Goal: Transaction & Acquisition: Download file/media

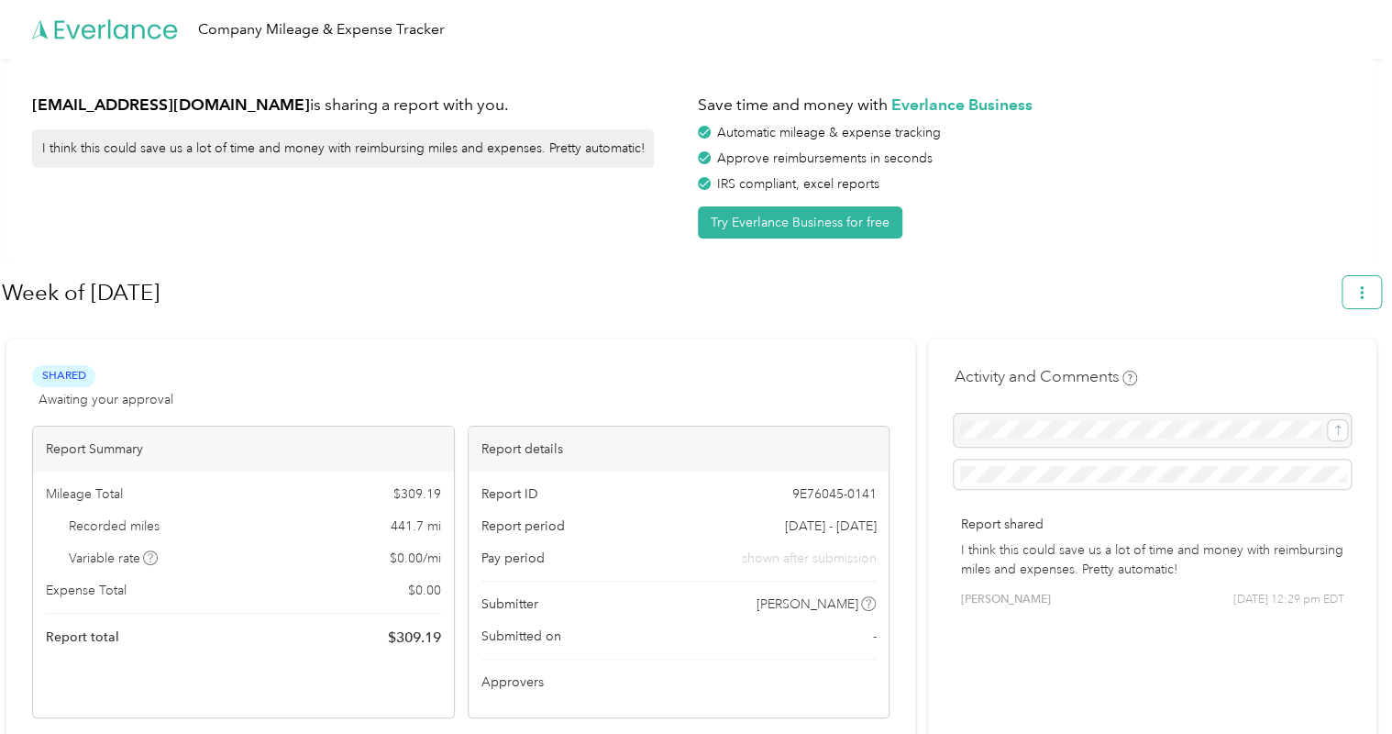
click at [1364, 296] on icon "button" at bounding box center [1361, 292] width 13 height 13
click at [1308, 369] on span "Download" at bounding box center [1318, 378] width 61 height 19
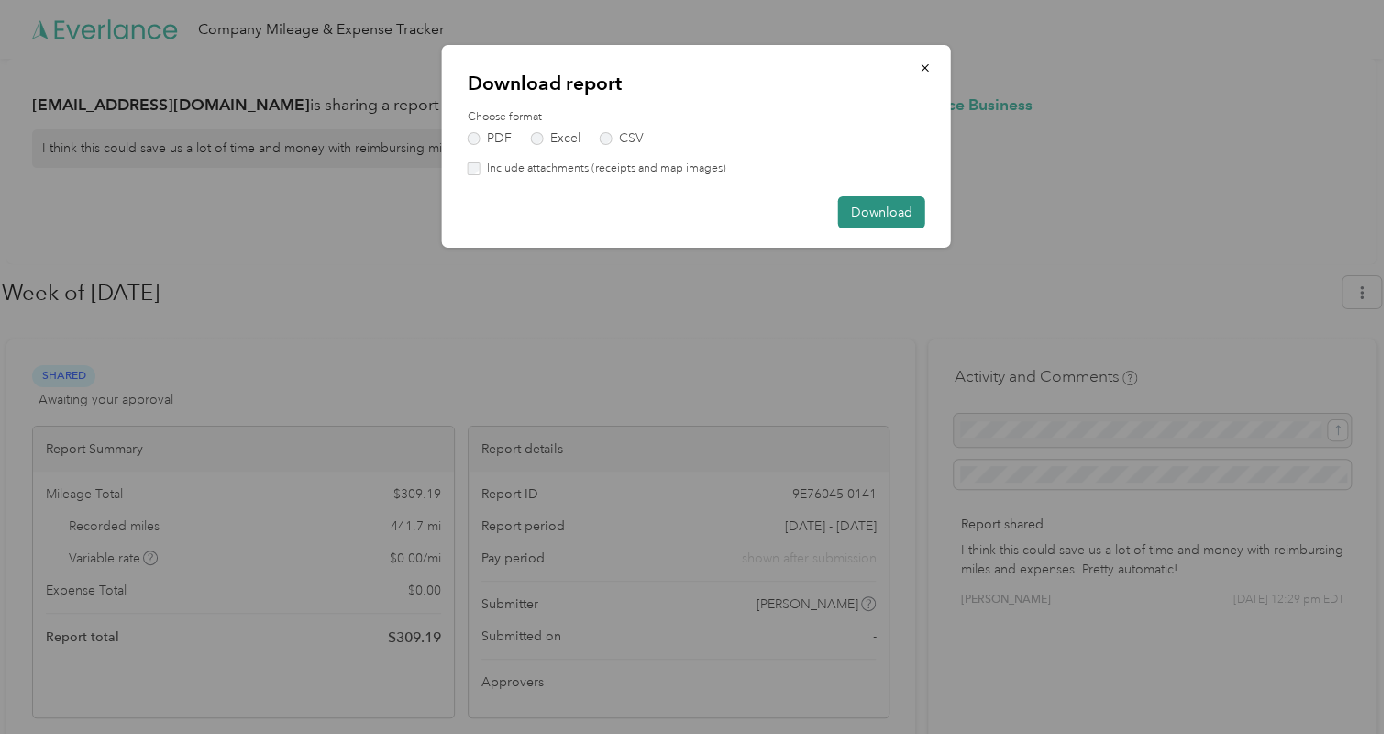
click at [902, 211] on button "Download" at bounding box center [881, 212] width 87 height 32
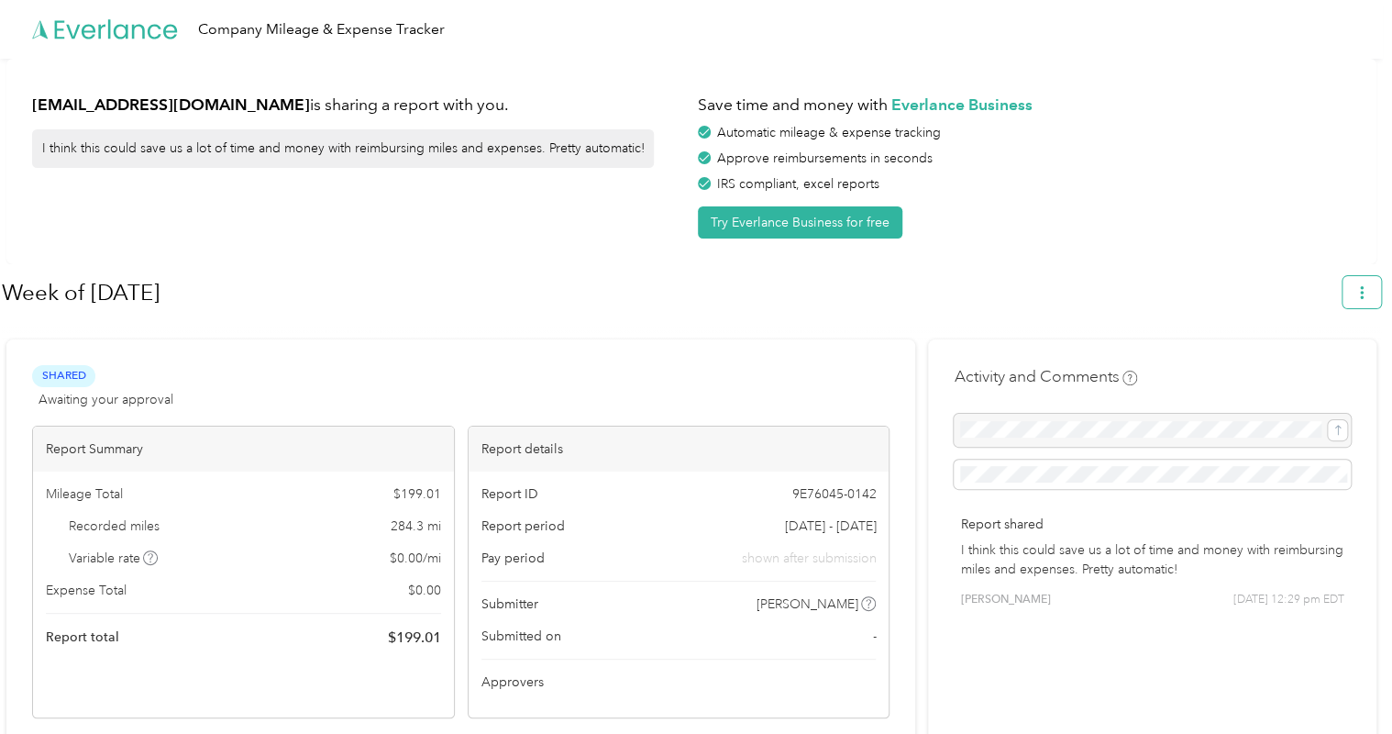
click at [1376, 292] on button "button" at bounding box center [1361, 292] width 39 height 32
click at [1316, 369] on span "Download" at bounding box center [1318, 378] width 61 height 19
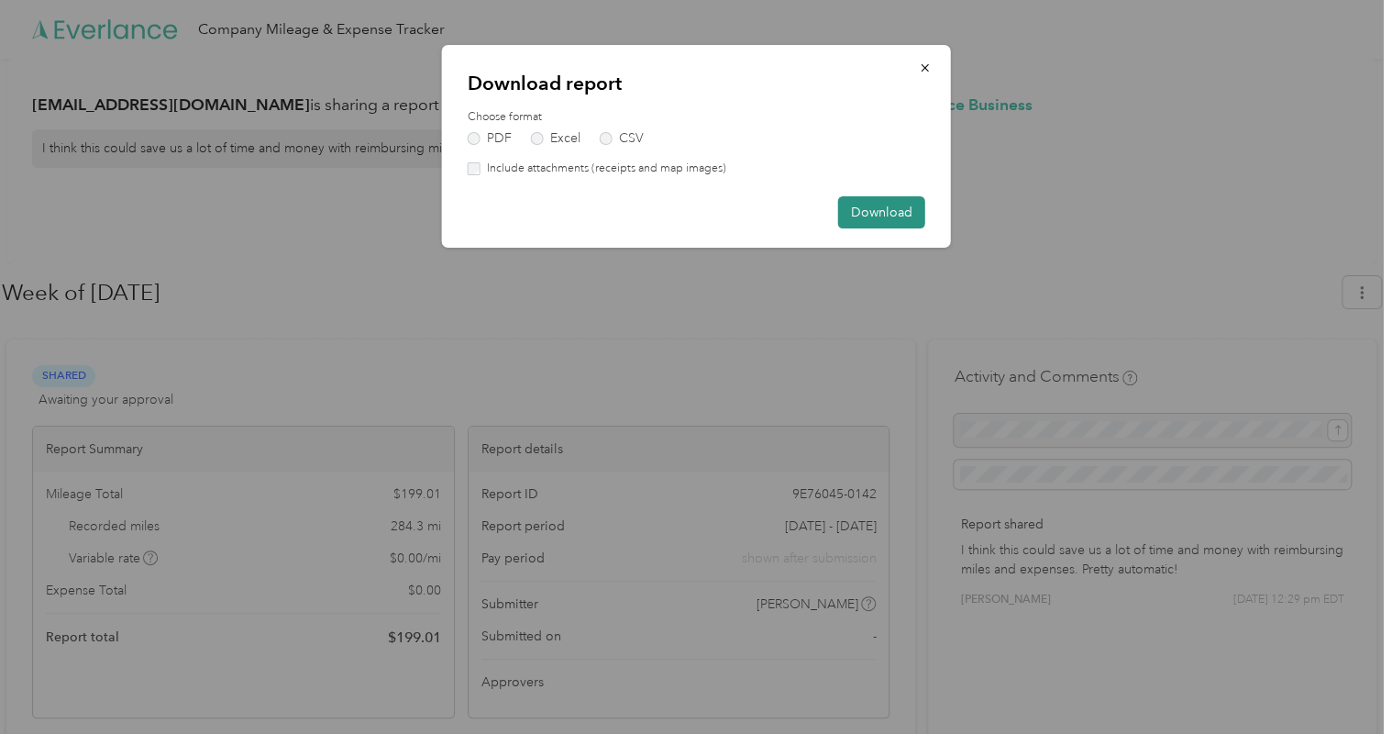
click at [882, 211] on button "Download" at bounding box center [881, 212] width 87 height 32
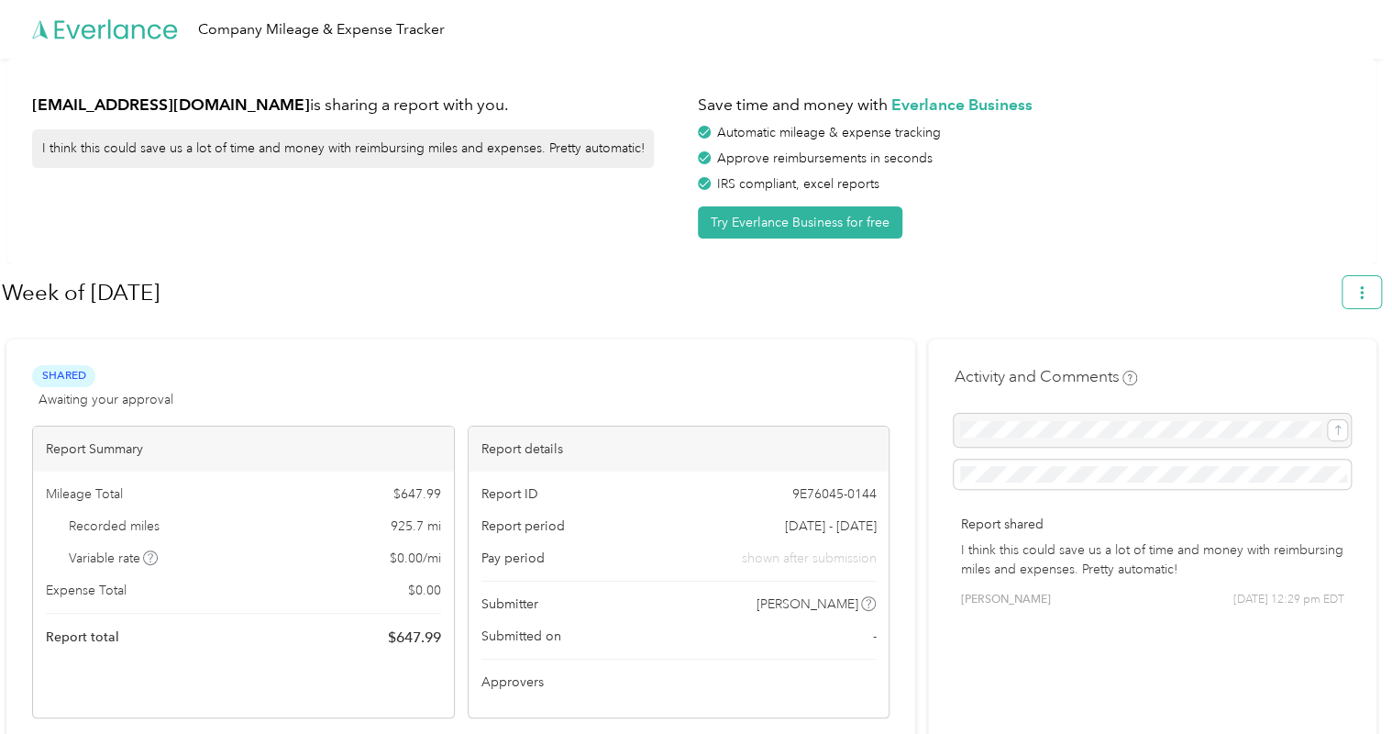
click at [1364, 293] on icon "button" at bounding box center [1361, 292] width 13 height 13
click at [1313, 369] on span "Download" at bounding box center [1318, 378] width 61 height 19
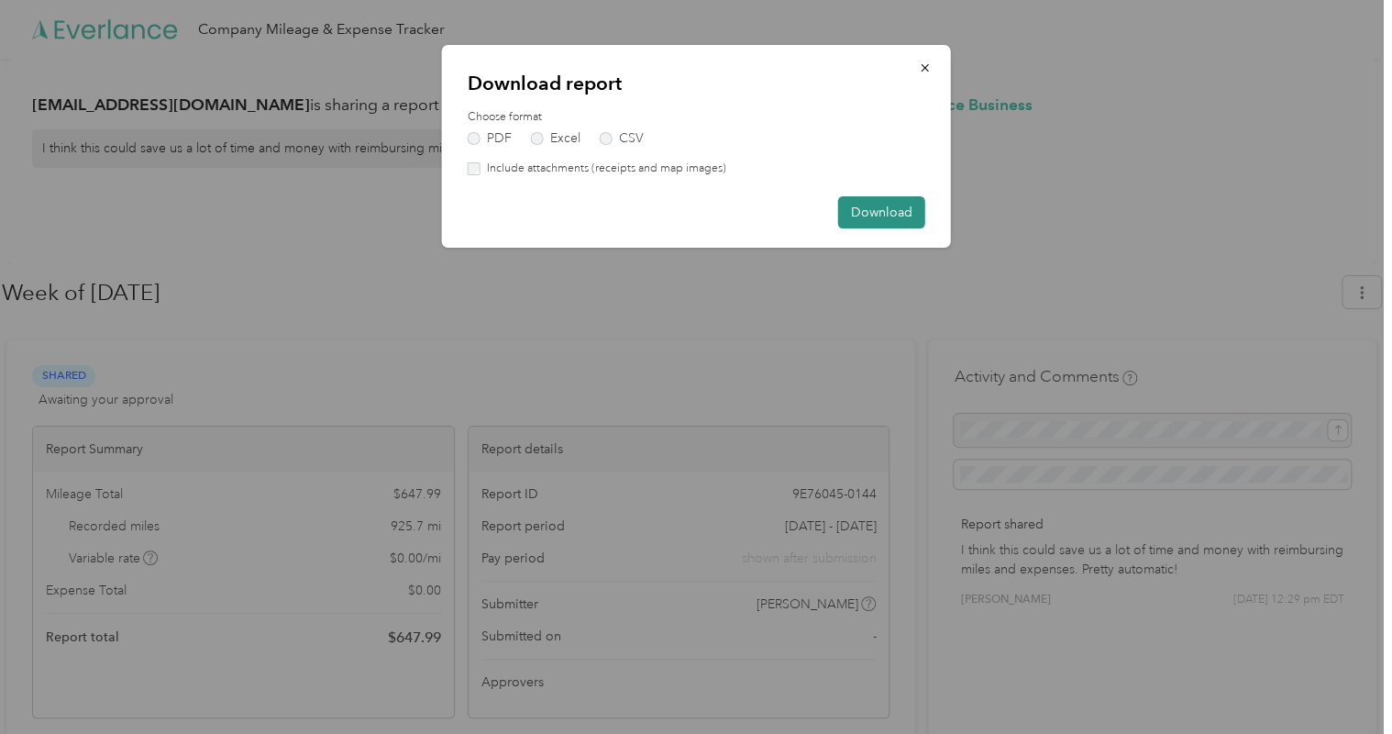
click at [888, 218] on button "Download" at bounding box center [881, 212] width 87 height 32
